Goal: Task Accomplishment & Management: Use online tool/utility

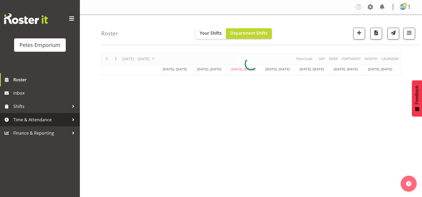
click at [43, 120] on span "Time & Attendance" at bounding box center [41, 119] width 56 height 8
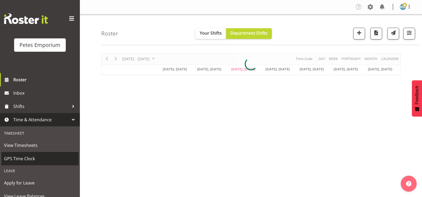
click at [39, 159] on span "GPS Time Clock" at bounding box center [40, 158] width 72 height 8
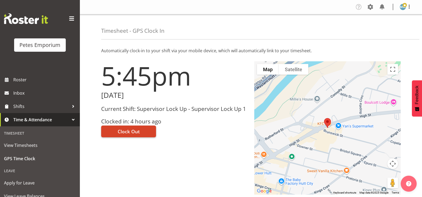
click at [123, 134] on span "Clock Out" at bounding box center [129, 131] width 22 height 7
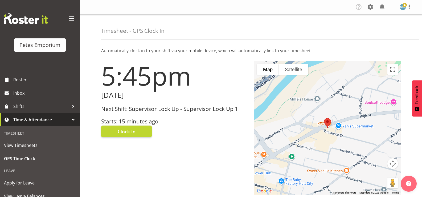
click at [405, 8] on img at bounding box center [402, 7] width 6 height 6
click at [384, 29] on link "Log Out" at bounding box center [386, 28] width 51 height 10
